Goal: Task Accomplishment & Management: Complete application form

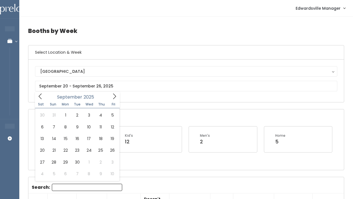
click at [115, 96] on icon at bounding box center [115, 96] width 6 height 6
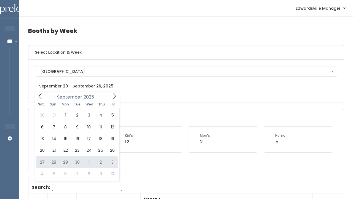
type input "September 27 to October 3"
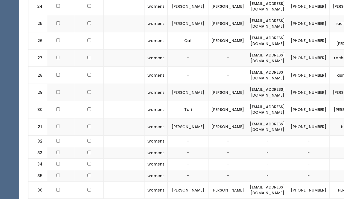
scroll to position [0, 71]
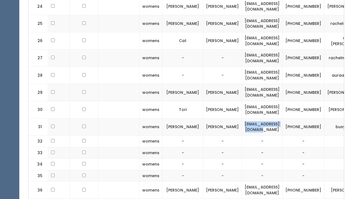
drag, startPoint x: 300, startPoint y: 117, endPoint x: 248, endPoint y: 116, distance: 52.5
click at [248, 118] on td "[EMAIL_ADDRESS][DOMAIN_NAME]" at bounding box center [262, 126] width 41 height 17
copy td "[EMAIL_ADDRESS][DOMAIN_NAME]"
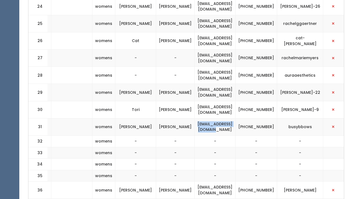
scroll to position [0, 119]
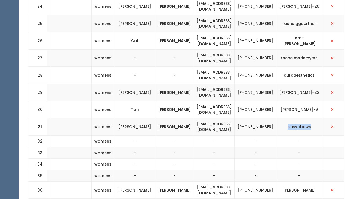
drag, startPoint x: 328, startPoint y: 116, endPoint x: 297, endPoint y: 117, distance: 30.9
click at [297, 118] on td "busybbows" at bounding box center [300, 126] width 46 height 17
copy td "busybbows"
drag, startPoint x: 268, startPoint y: 114, endPoint x: 286, endPoint y: 124, distance: 20.9
click at [277, 124] on td "[PHONE_NUMBER]" at bounding box center [256, 126] width 42 height 17
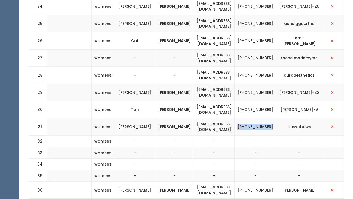
copy td "[PHONE_NUMBER]"
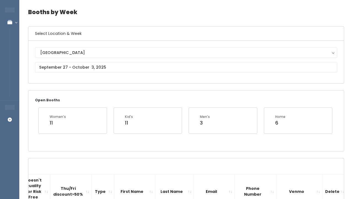
scroll to position [0, 0]
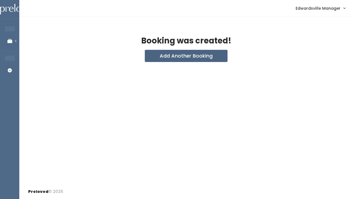
click at [169, 59] on button "Add Another Booking" at bounding box center [186, 56] width 83 height 12
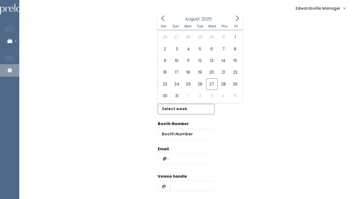
click at [173, 107] on input "text" at bounding box center [186, 109] width 57 height 10
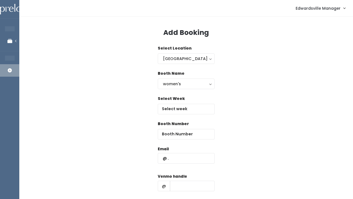
click at [238, 14] on div "Edwardsville Manager Admin Home My bookings Account settings Logout" at bounding box center [187, 8] width 327 height 12
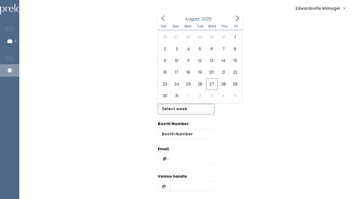
click at [166, 104] on input "text" at bounding box center [186, 109] width 57 height 10
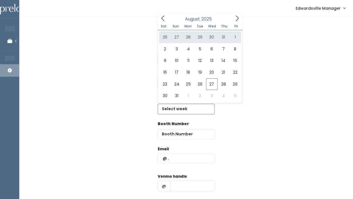
click at [236, 18] on icon at bounding box center [237, 18] width 6 height 6
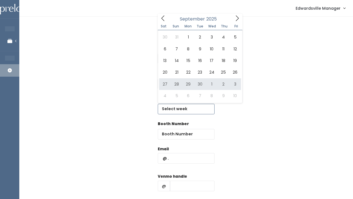
type input "September 27 to October 3"
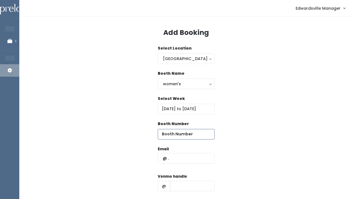
click at [173, 130] on input "number" at bounding box center [186, 134] width 57 height 10
type input "32"
paste input "[EMAIL_ADDRESS][DOMAIN_NAME]"
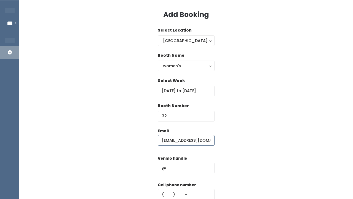
scroll to position [19, 0]
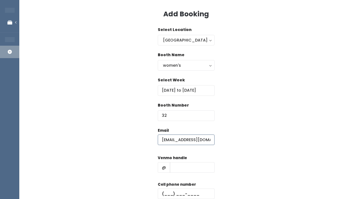
type input "[EMAIL_ADDRESS][DOMAIN_NAME]"
click at [186, 168] on input "text" at bounding box center [192, 167] width 45 height 10
paste input "busybbows"
type input "busybbows"
paste input "[PHONE_NUMBER]"
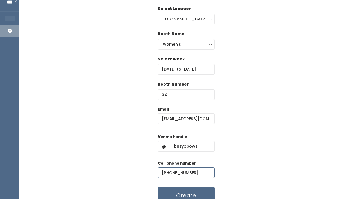
scroll to position [44, 0]
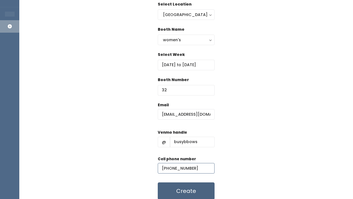
type input "[PHONE_NUMBER]"
click at [179, 192] on button "Create" at bounding box center [186, 190] width 57 height 17
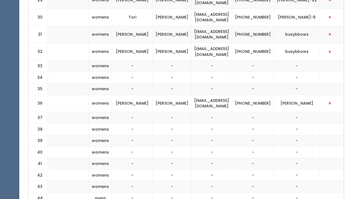
scroll to position [0, 130]
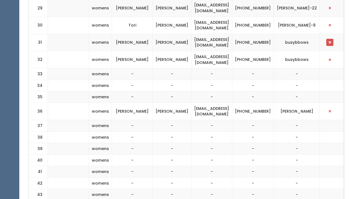
click at [329, 39] on button "button" at bounding box center [330, 42] width 7 height 7
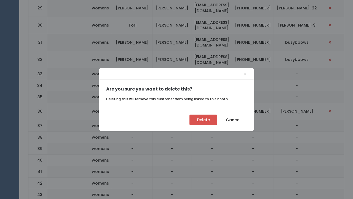
click at [209, 118] on button "Delete" at bounding box center [204, 119] width 28 height 10
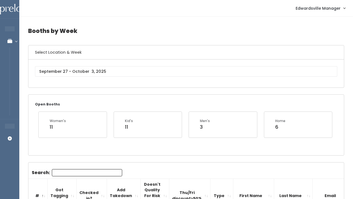
scroll to position [646, 0]
